Goal: Information Seeking & Learning: Learn about a topic

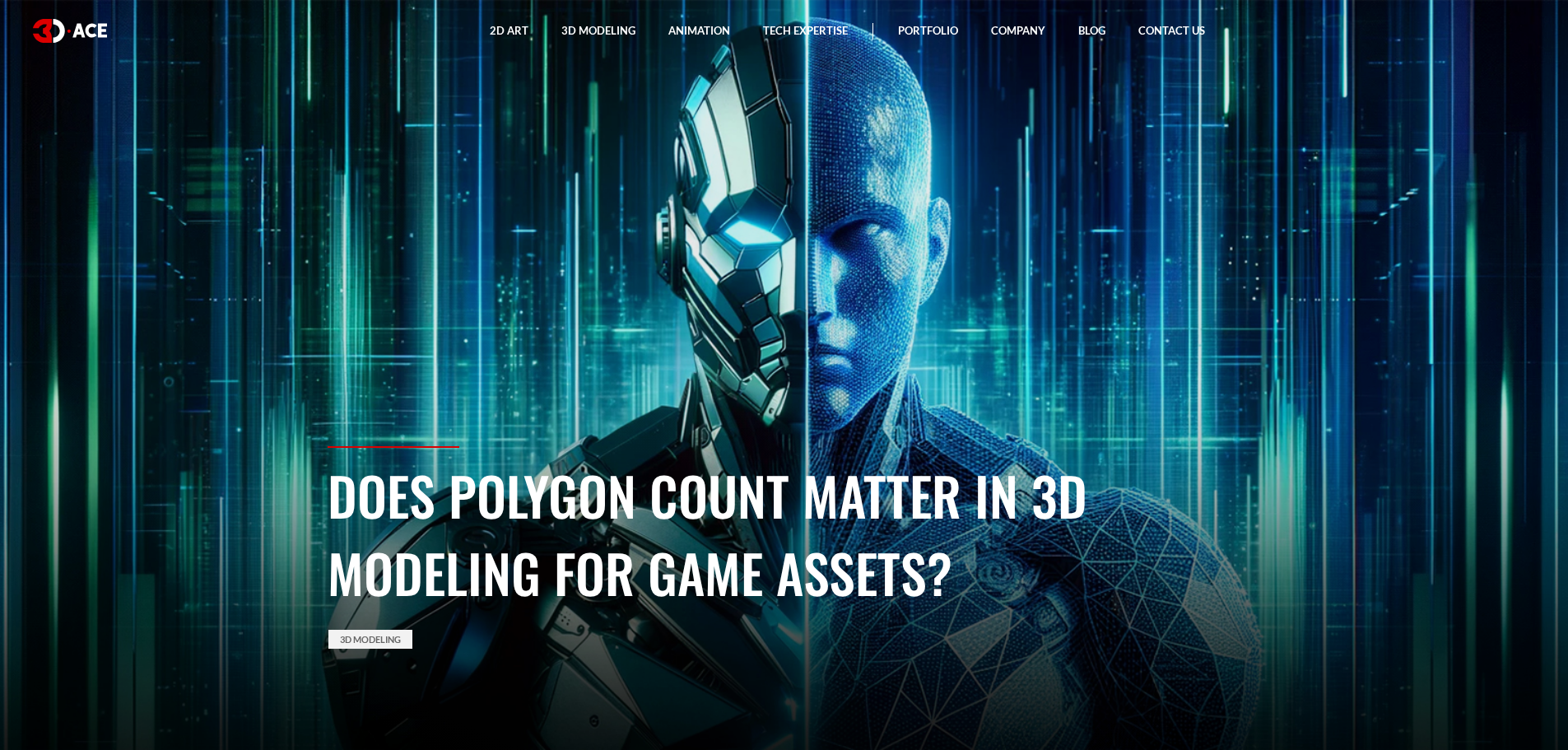
drag, startPoint x: 683, startPoint y: 559, endPoint x: 333, endPoint y: 500, distance: 354.9
click at [333, 500] on h1 "Does Polygon Count Matter in 3D Modeling for Game Assets?" at bounding box center [784, 533] width 914 height 154
copy h1 "Does Polygon Count Matter in 3D Modeling for Game Assets?"
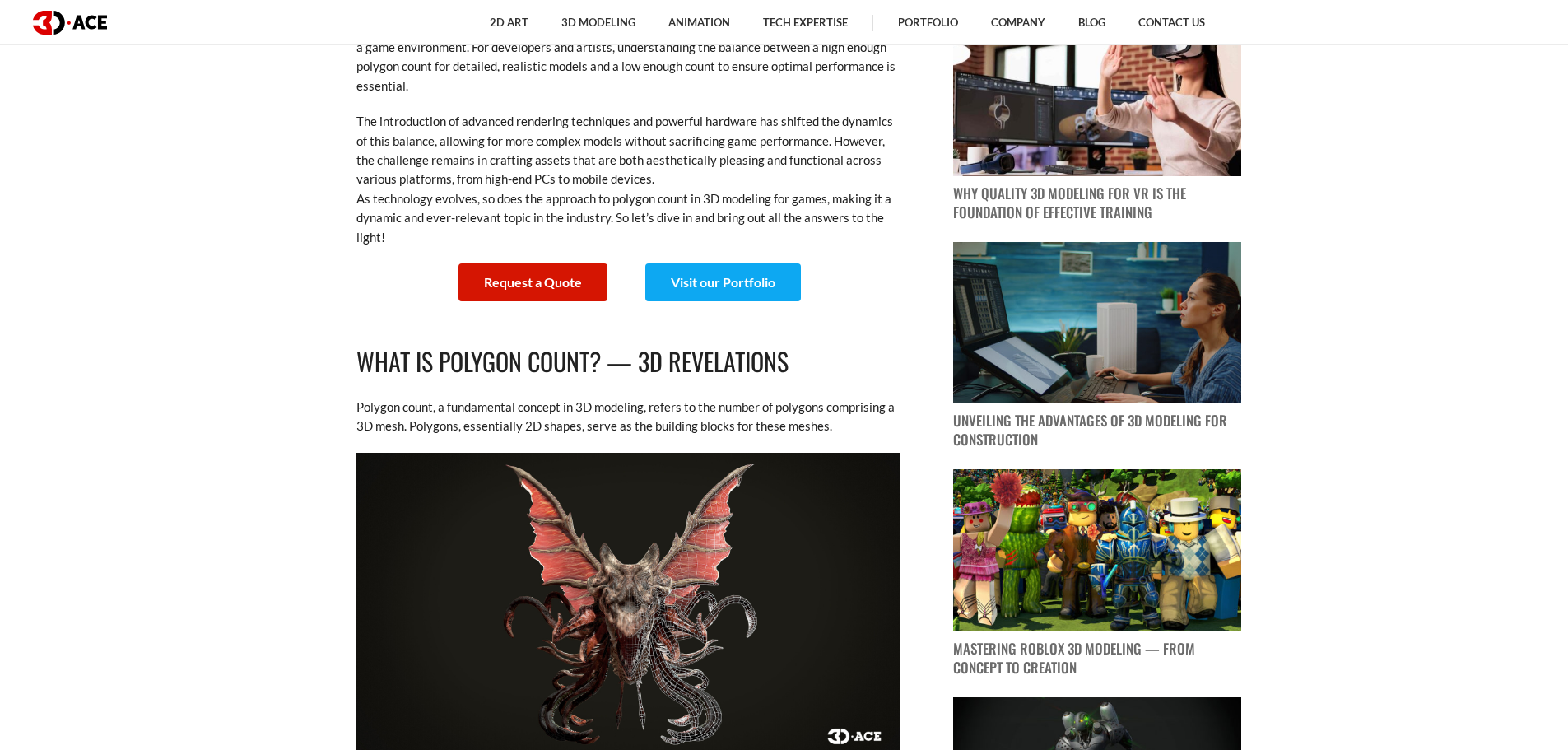
scroll to position [1071, 0]
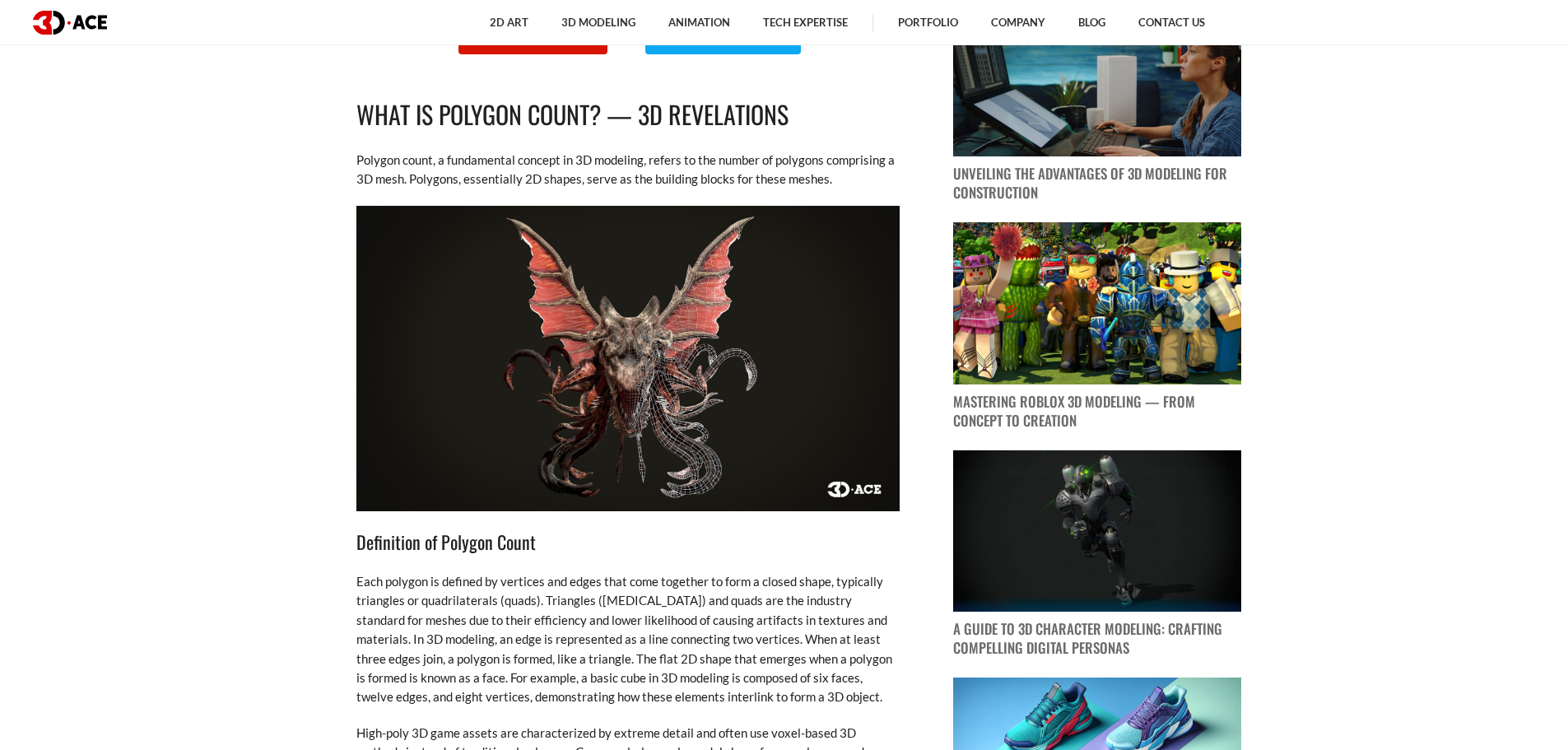
click at [676, 408] on img at bounding box center [627, 358] width 543 height 305
click at [676, 407] on img at bounding box center [627, 358] width 543 height 305
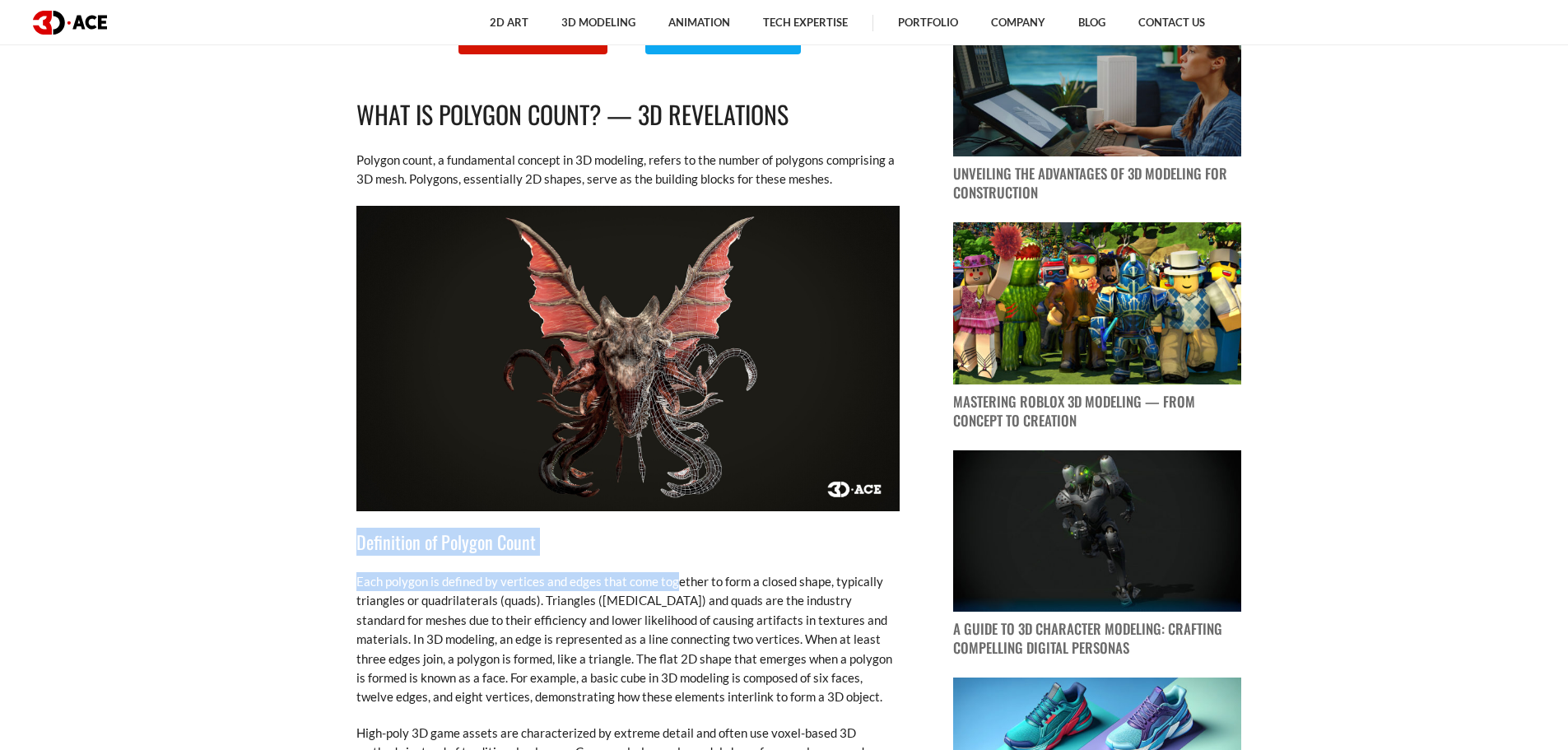
drag, startPoint x: 677, startPoint y: 565, endPoint x: 660, endPoint y: 401, distance: 164.9
click at [623, 377] on img at bounding box center [627, 358] width 543 height 305
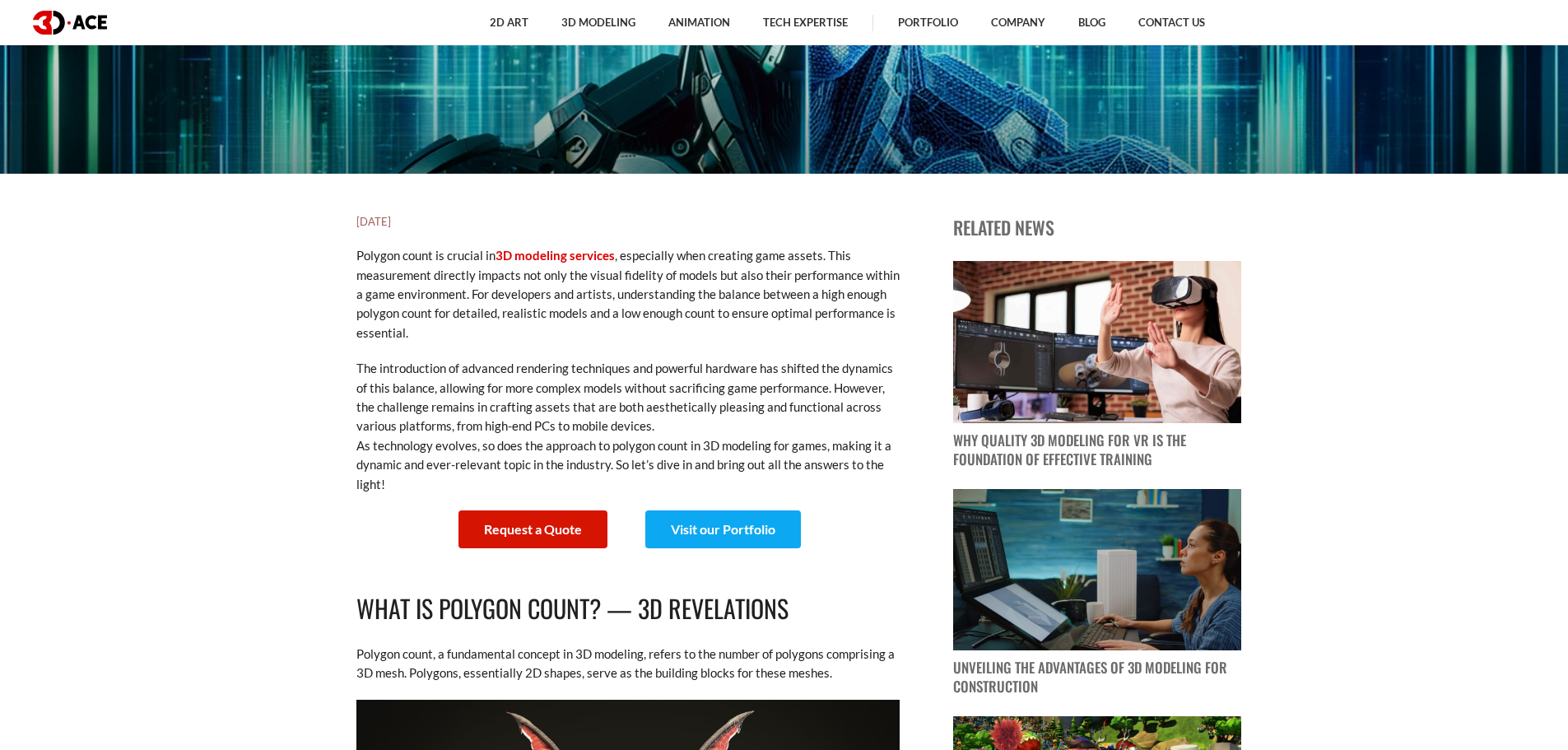
scroll to position [83, 0]
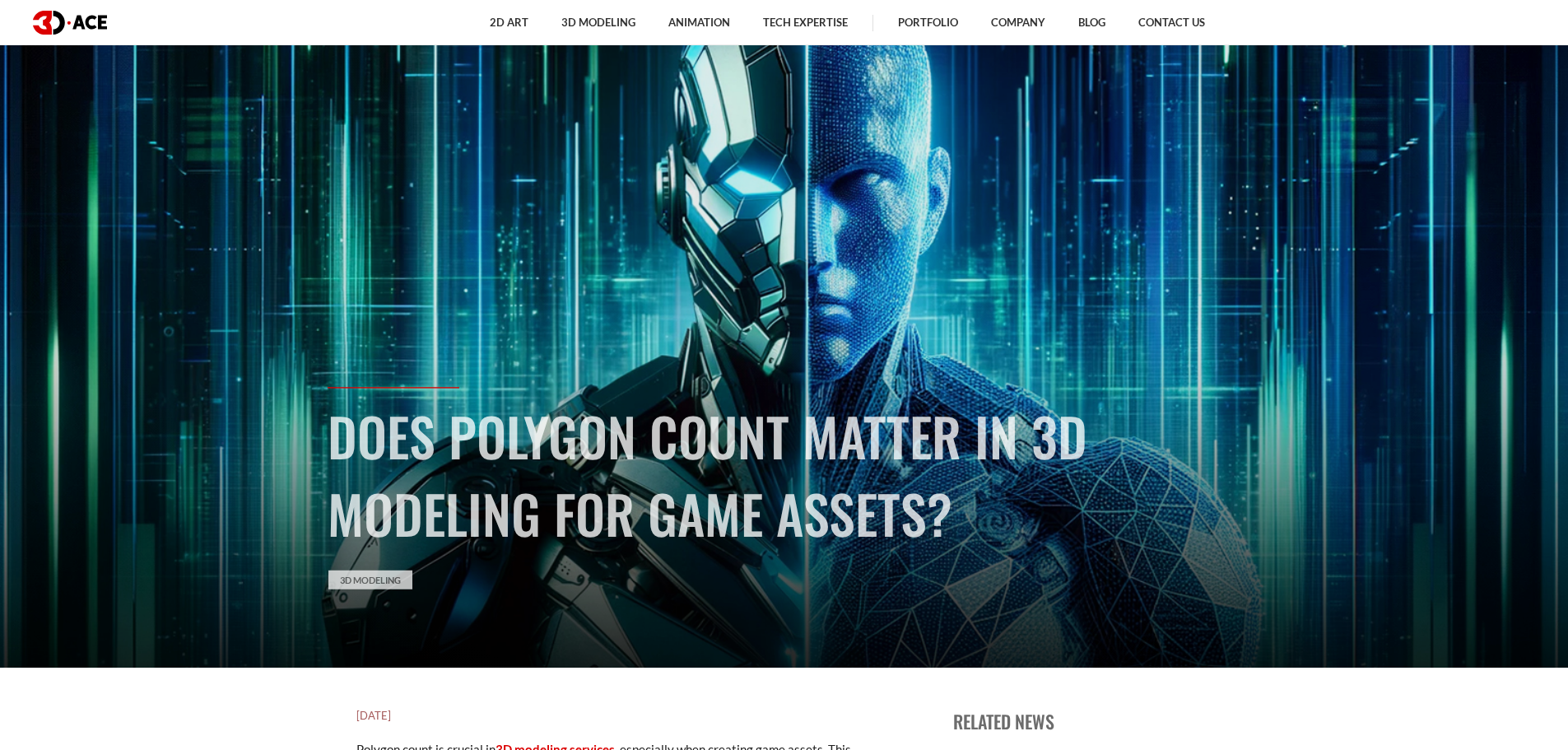
drag, startPoint x: 918, startPoint y: 505, endPoint x: 325, endPoint y: 442, distance: 596.3
click at [325, 442] on div "Does Polygon Count Matter in 3D Modeling for Game Assets? 3D Modeling" at bounding box center [784, 539] width 938 height 304
copy h1 "Does Polygon Count Matter in 3D Modeling for Game Assets?"
